Goal: Task Accomplishment & Management: Manage account settings

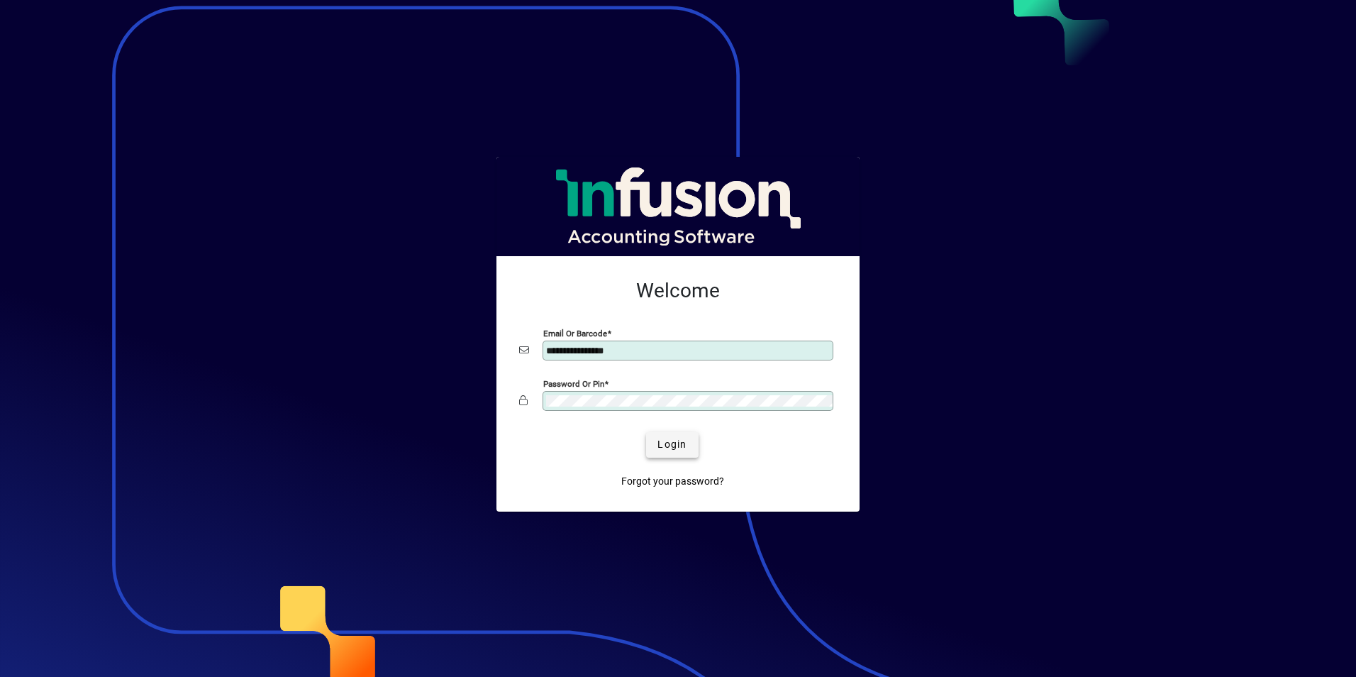
click at [683, 445] on span "Login" at bounding box center [672, 444] width 29 height 15
